Goal: Information Seeking & Learning: Learn about a topic

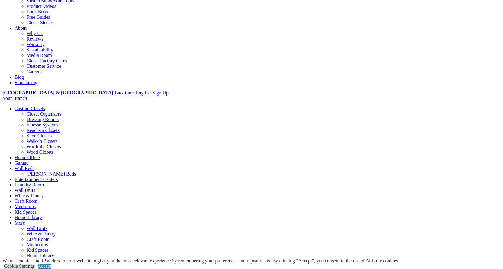
scroll to position [91, 0]
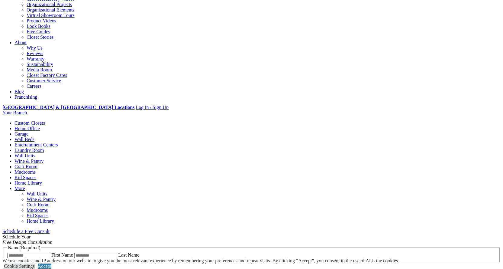
click at [28, 131] on link "Garage" at bounding box center [22, 133] width 14 height 5
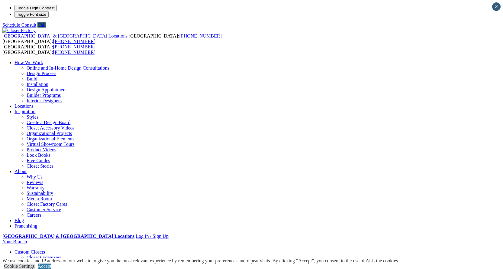
scroll to position [121, 0]
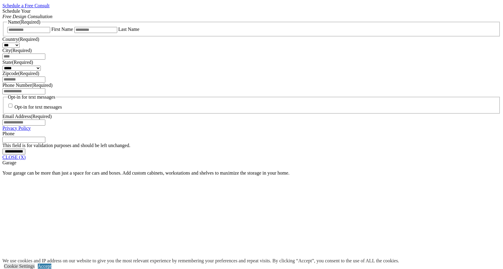
scroll to position [473, 0]
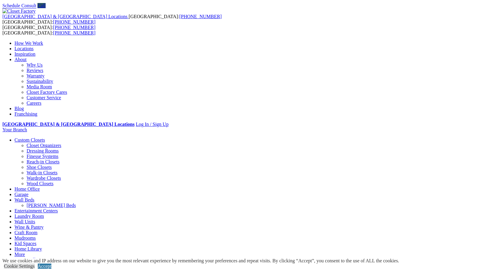
scroll to position [0, 0]
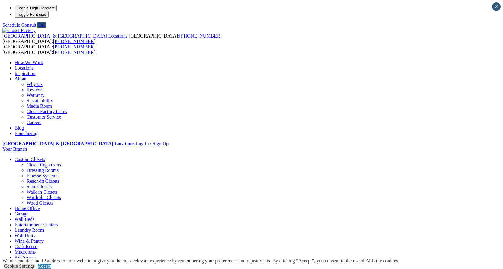
click at [58, 222] on link "Entertainment Centers" at bounding box center [37, 224] width 44 height 5
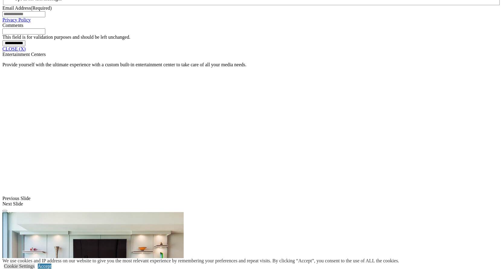
scroll to position [484, 0]
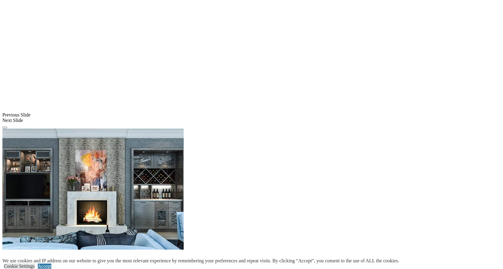
scroll to position [605, 0]
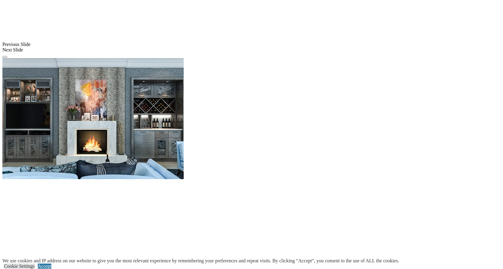
scroll to position [726, 0]
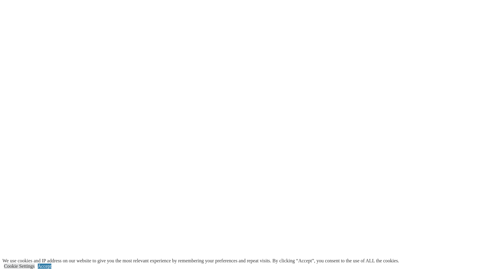
scroll to position [998, 0]
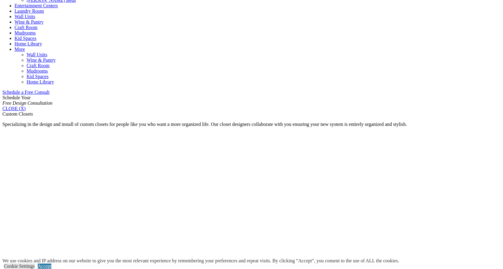
scroll to position [91, 0]
